Goal: Task Accomplishment & Management: Manage account settings

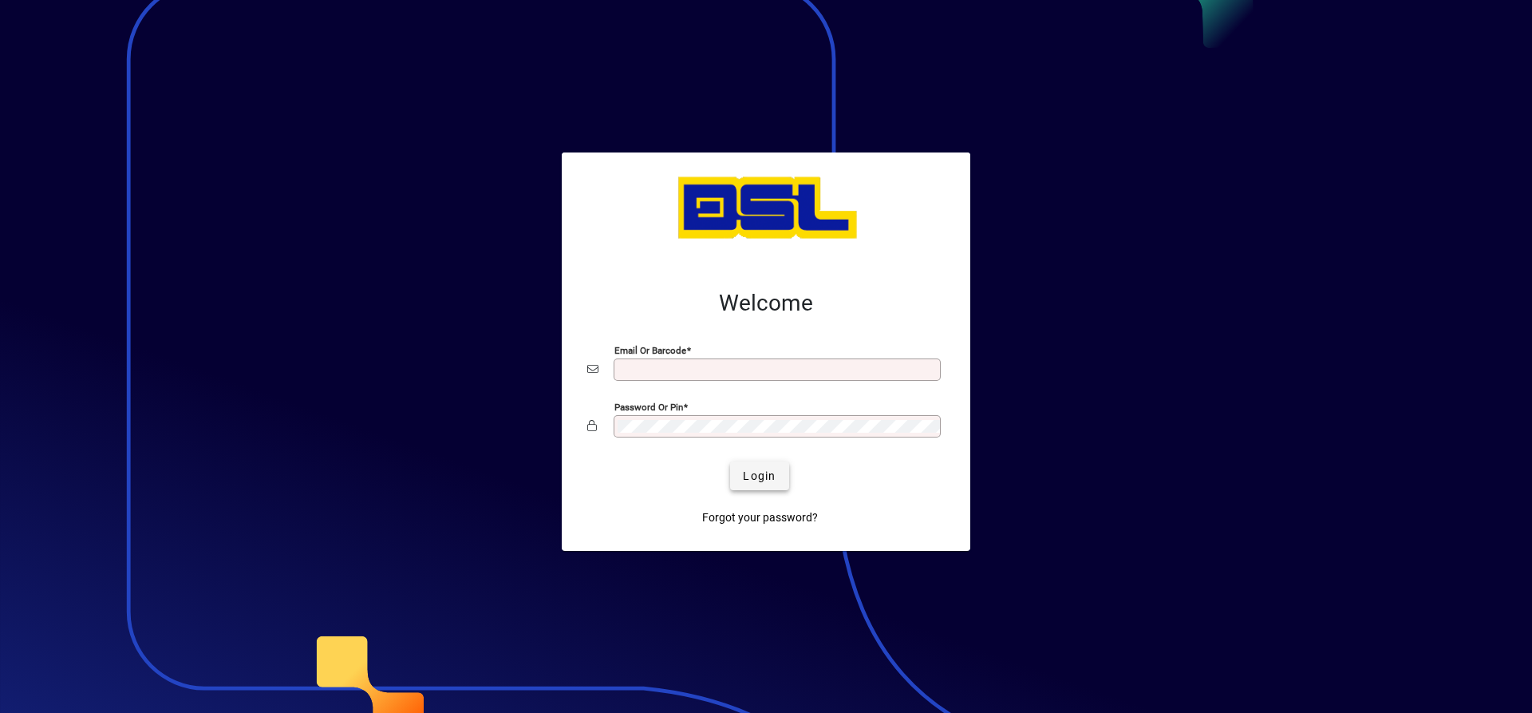
type input "**********"
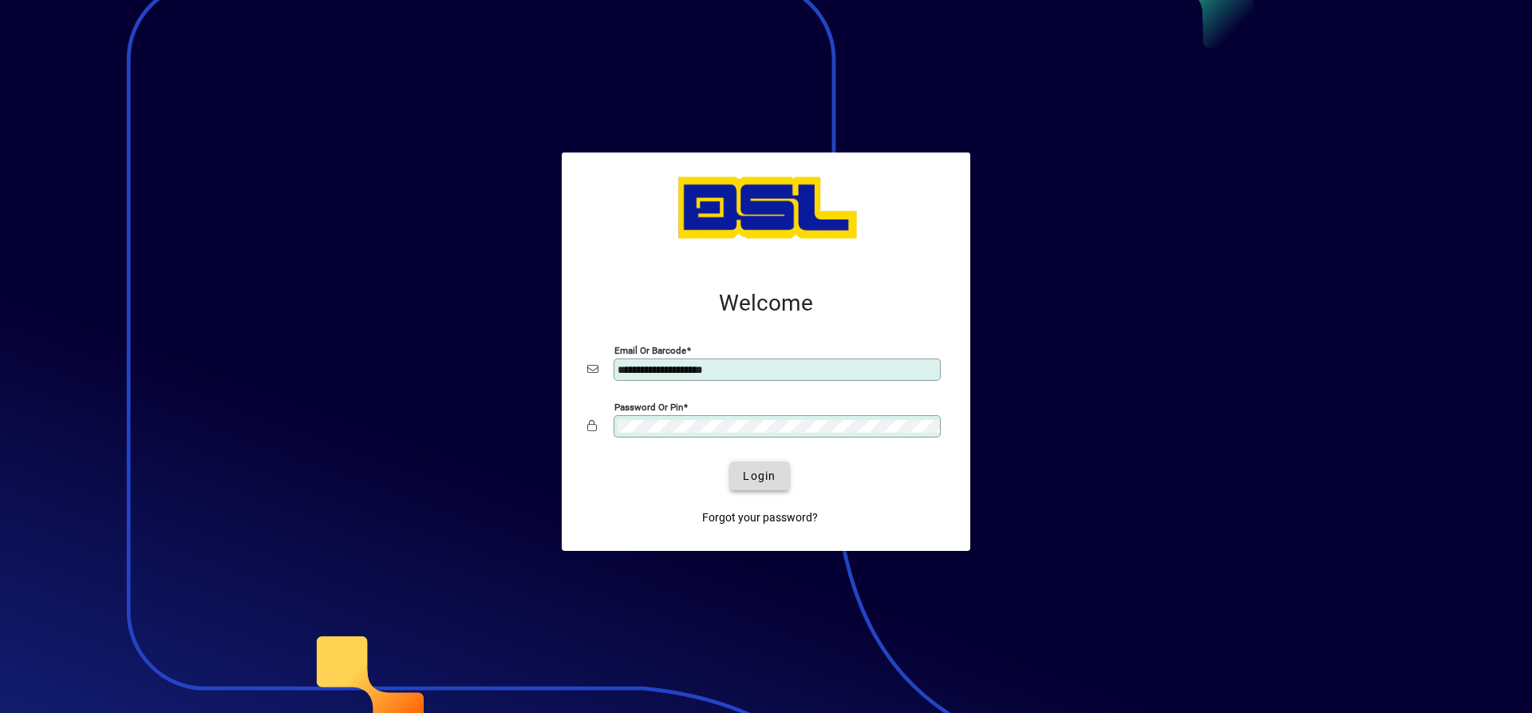
click at [768, 482] on span "Login" at bounding box center [759, 476] width 33 height 17
